Goal: Task Accomplishment & Management: Complete application form

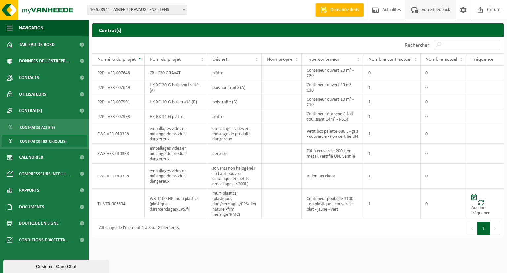
click at [423, 12] on span "Votre feedback" at bounding box center [436, 9] width 31 height 19
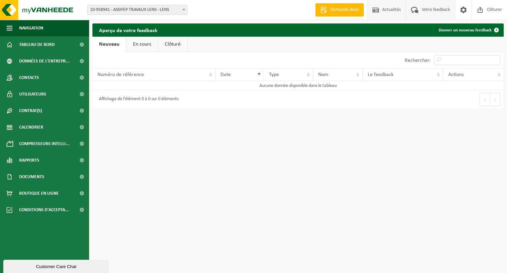
click at [394, 11] on span "Actualités" at bounding box center [392, 9] width 22 height 19
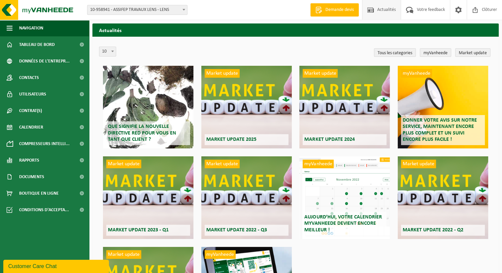
click at [345, 12] on span "Demande devis" at bounding box center [340, 10] width 32 height 7
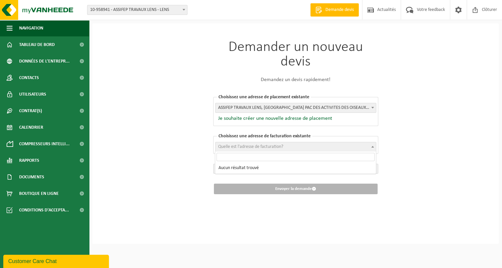
click at [284, 150] on span "Quelle est l'adresse de facturation?" at bounding box center [296, 146] width 161 height 9
click at [380, 126] on div "Demander un nouveau devis Demandez un devis rapidement! Choisissez une adresse …" at bounding box center [296, 116] width 198 height 187
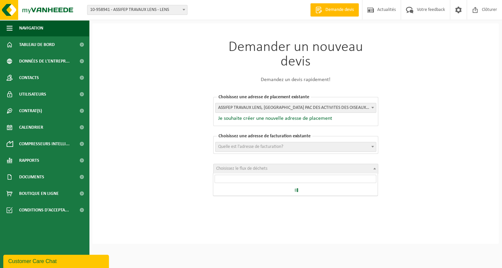
click at [352, 167] on span "Choisissez le flux de déchets" at bounding box center [296, 168] width 165 height 9
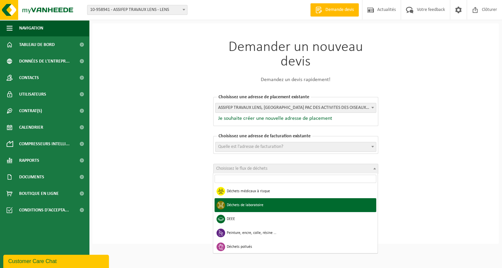
scroll to position [353, 0]
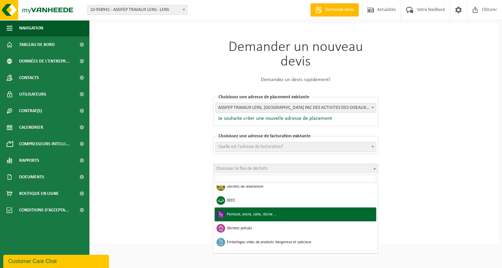
select select "24"
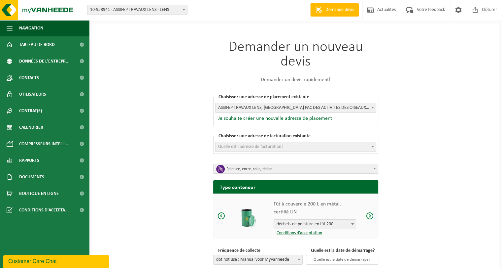
scroll to position [38, 0]
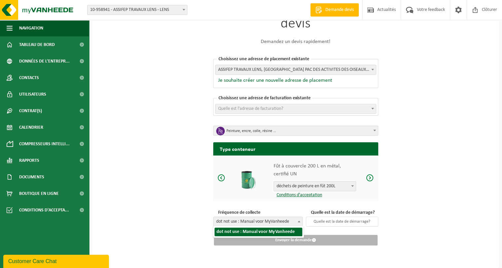
click at [300, 224] on span at bounding box center [299, 221] width 7 height 9
click at [322, 224] on input "text" at bounding box center [342, 221] width 72 height 10
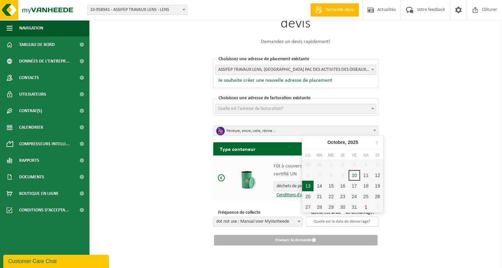
click at [309, 188] on div "13" at bounding box center [308, 185] width 12 height 11
click at [334, 223] on input "2025-10-13" at bounding box center [342, 221] width 72 height 10
click at [321, 189] on div "14" at bounding box center [320, 185] width 12 height 11
click at [332, 224] on input "2025-10-14" at bounding box center [342, 221] width 72 height 10
click at [309, 186] on div "13" at bounding box center [308, 185] width 12 height 11
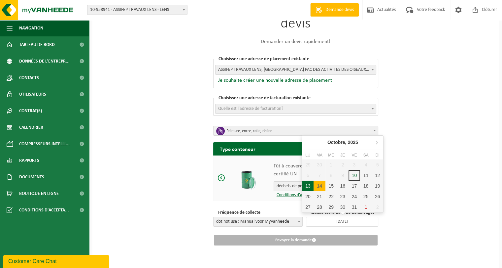
type input "2025-10-13"
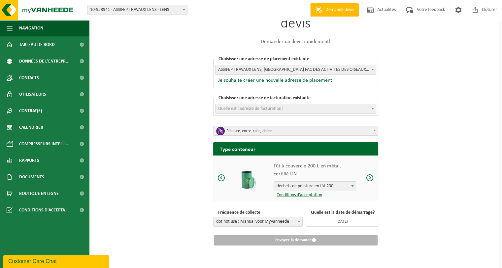
click at [372, 108] on b at bounding box center [373, 109] width 3 height 2
click at [345, 68] on span "ASSIFEP TRAVAUX LENS, RUE DES COLIBRI PAC DES ACTIVITES DES OISEAUX , LENS - 10…" at bounding box center [296, 69] width 161 height 9
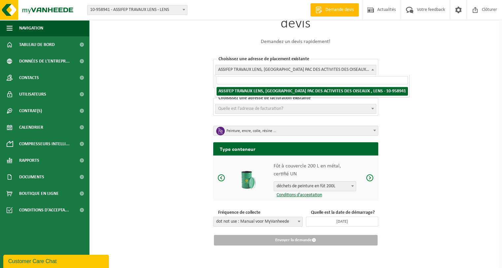
click at [345, 68] on span "ASSIFEP TRAVAUX LENS, RUE DES COLIBRI PAC DES ACTIVITES DES OISEAUX , LENS - 10…" at bounding box center [296, 69] width 161 height 9
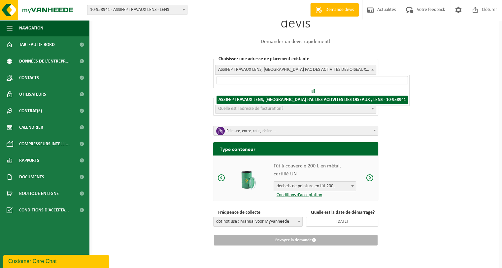
click at [345, 68] on span "ASSIFEP TRAVAUX LENS, RUE DES COLIBRI PAC DES ACTIVITES DES OISEAUX , LENS - 10…" at bounding box center [296, 69] width 161 height 9
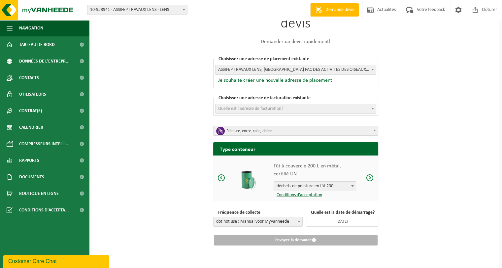
click at [345, 68] on span "ASSIFEP TRAVAUX LENS, RUE DES COLIBRI PAC DES ACTIVITES DES OISEAUX , LENS - 10…" at bounding box center [296, 69] width 161 height 9
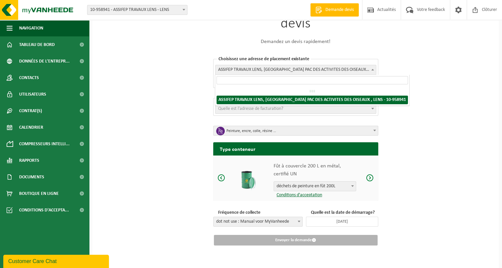
click at [345, 68] on span "ASSIFEP TRAVAUX LENS, RUE DES COLIBRI PAC DES ACTIVITES DES OISEAUX , LENS - 10…" at bounding box center [296, 69] width 161 height 9
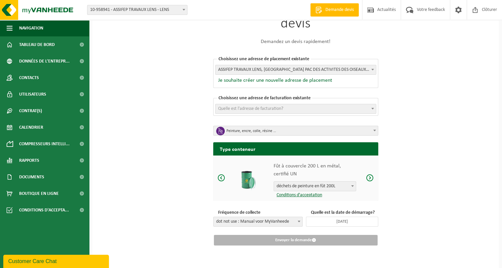
click at [333, 92] on div "Choisissez une adresse de facturation existante Quelle est l'adresse de factura…" at bounding box center [295, 105] width 165 height 28
click at [333, 91] on div "Choisissez une adresse de facturation existante Quelle est l'adresse de factura…" at bounding box center [295, 105] width 165 height 28
click at [223, 178] on span at bounding box center [222, 177] width 8 height 8
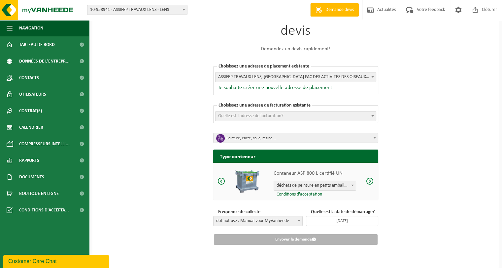
scroll to position [30, 0]
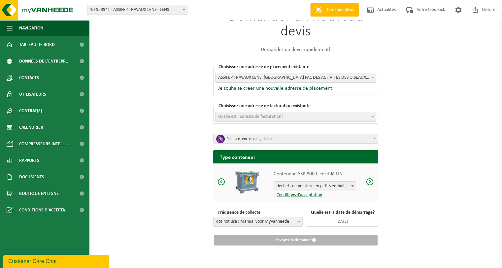
click at [222, 179] on span at bounding box center [222, 181] width 8 height 8
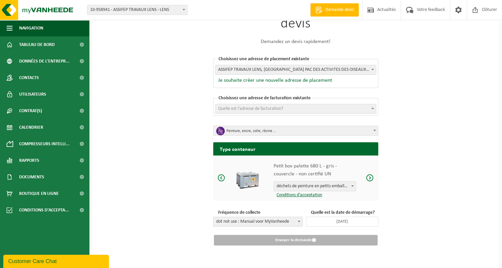
click at [222, 179] on span at bounding box center [222, 177] width 8 height 8
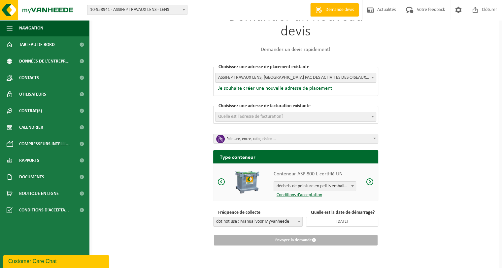
click at [222, 179] on span at bounding box center [222, 181] width 8 height 8
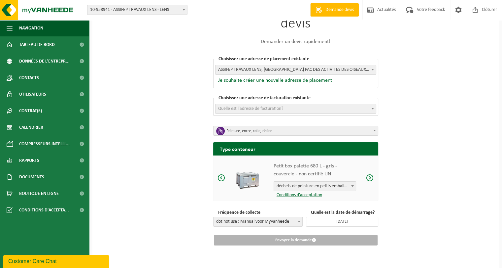
click at [222, 179] on span at bounding box center [222, 177] width 8 height 8
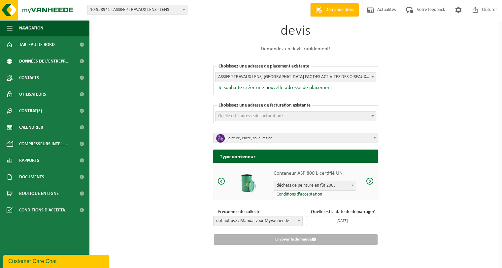
scroll to position [30, 0]
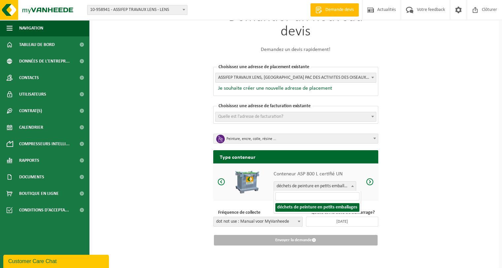
click at [292, 184] on span "déchets de peinture en petits emballages" at bounding box center [315, 185] width 82 height 9
click at [220, 183] on span at bounding box center [222, 181] width 8 height 8
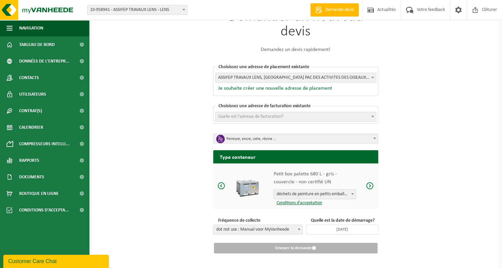
click at [220, 183] on span at bounding box center [222, 185] width 8 height 8
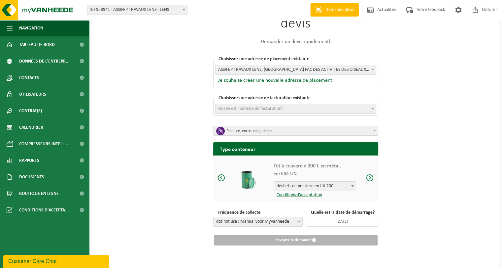
scroll to position [0, 0]
